Goal: Complete application form

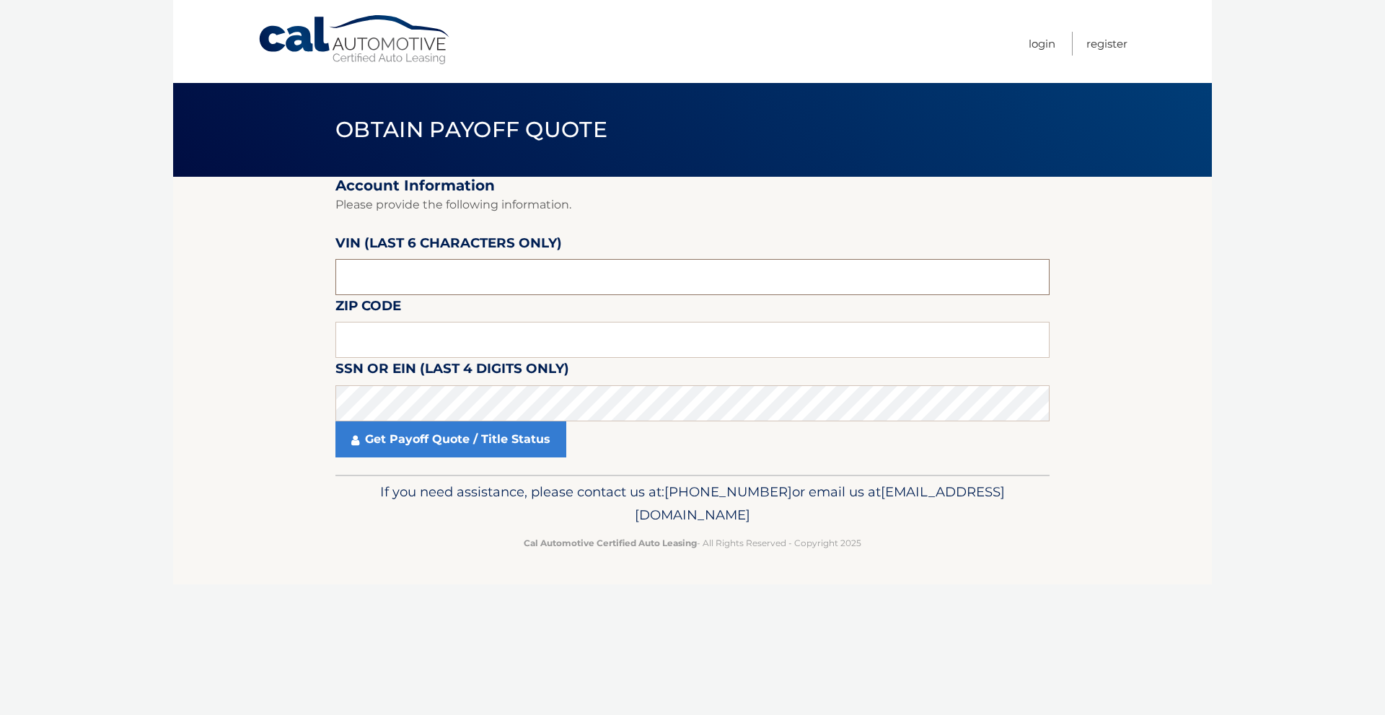
click at [413, 277] on input "text" at bounding box center [692, 277] width 714 height 36
click at [391, 343] on input "text" at bounding box center [692, 340] width 714 height 36
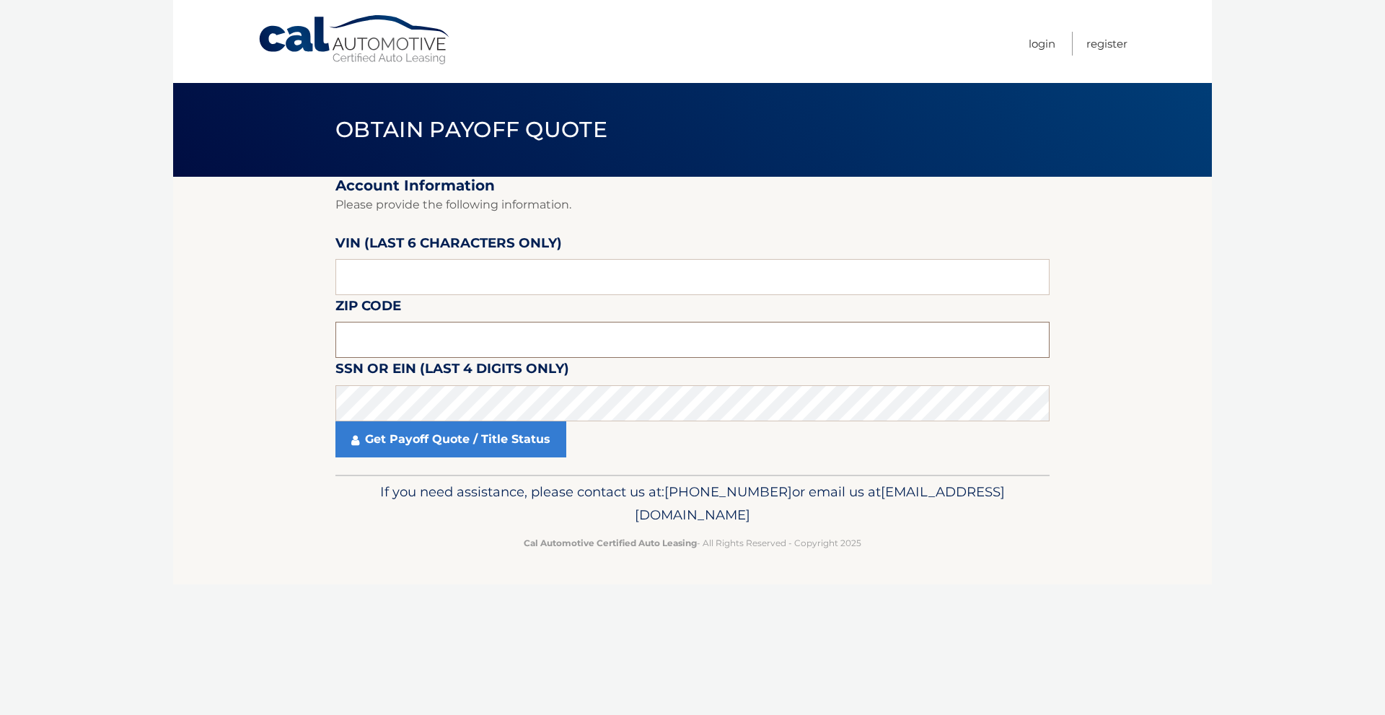
click at [405, 340] on input "text" at bounding box center [692, 340] width 714 height 36
type input "02189"
click button "For Originating Dealer" at bounding box center [0, 0] width 0 height 0
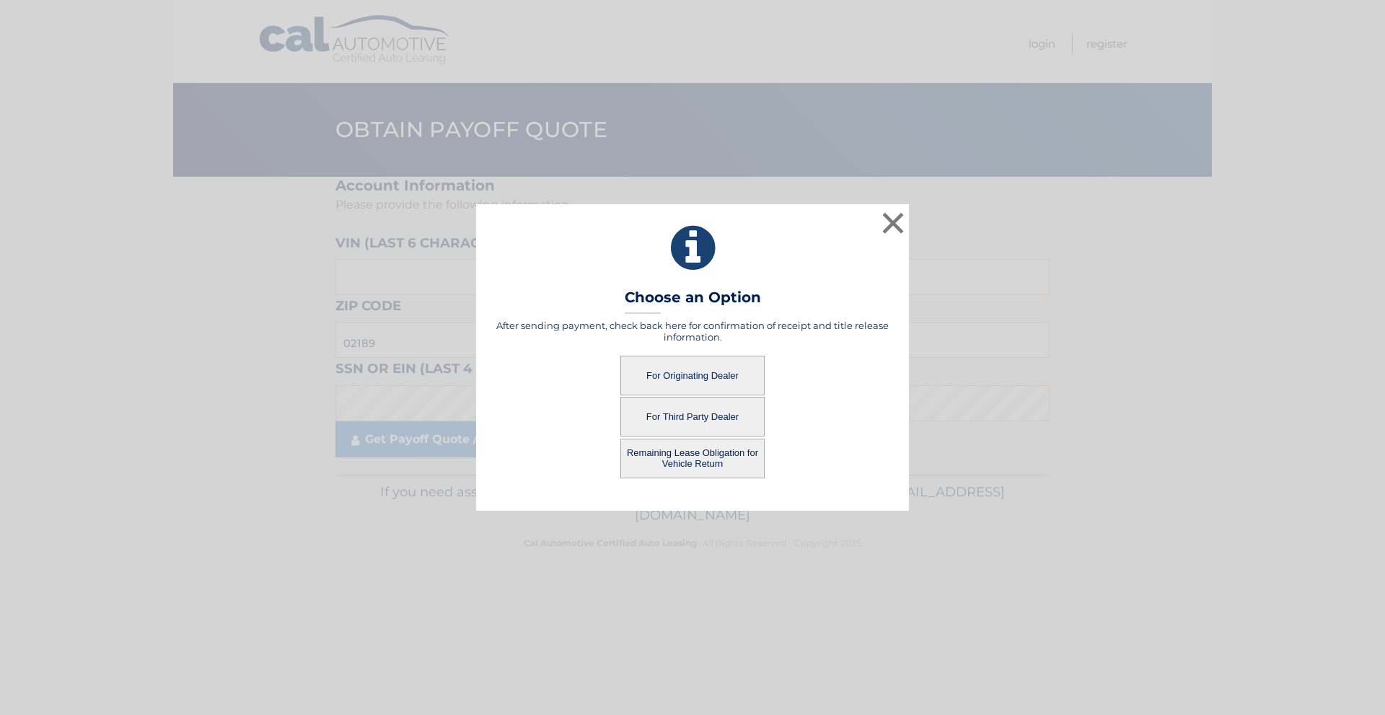
click at [653, 369] on button "For Originating Dealer" at bounding box center [692, 376] width 144 height 40
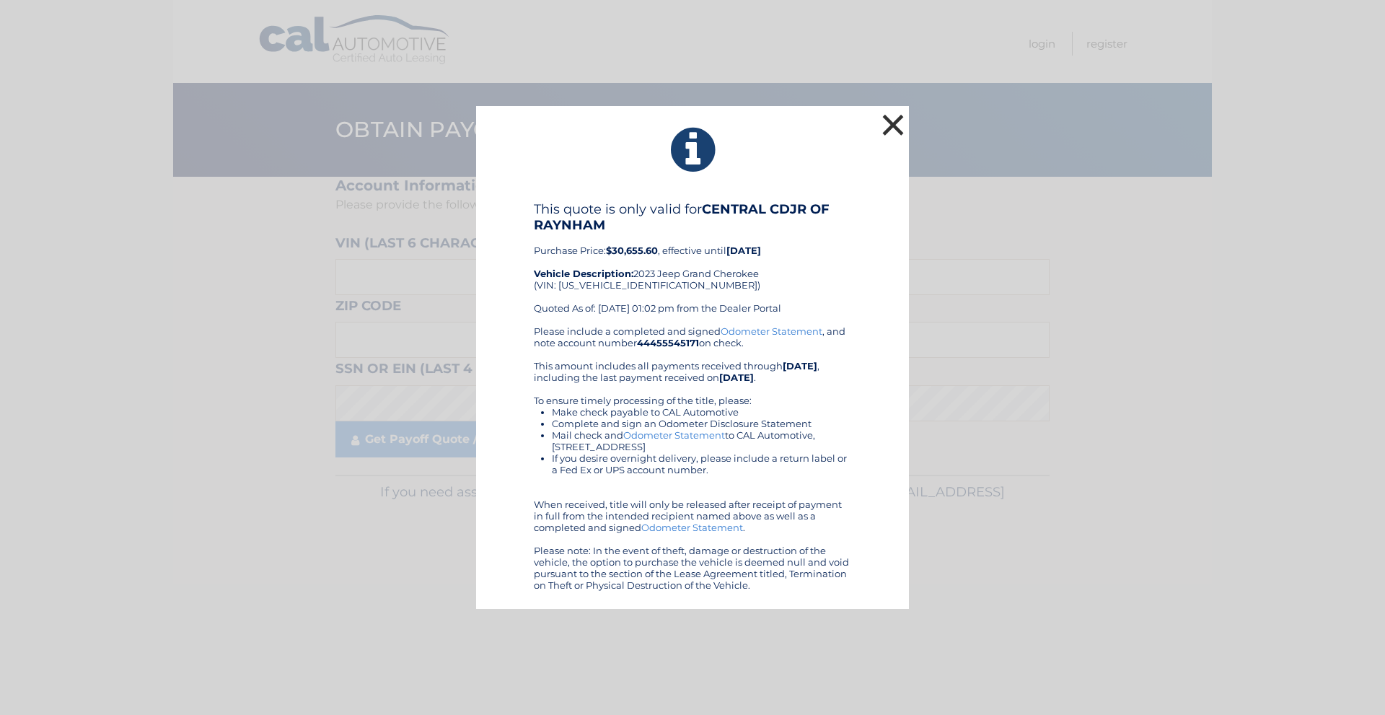
click at [889, 125] on button "×" at bounding box center [893, 124] width 29 height 29
